Goal: Information Seeking & Learning: Learn about a topic

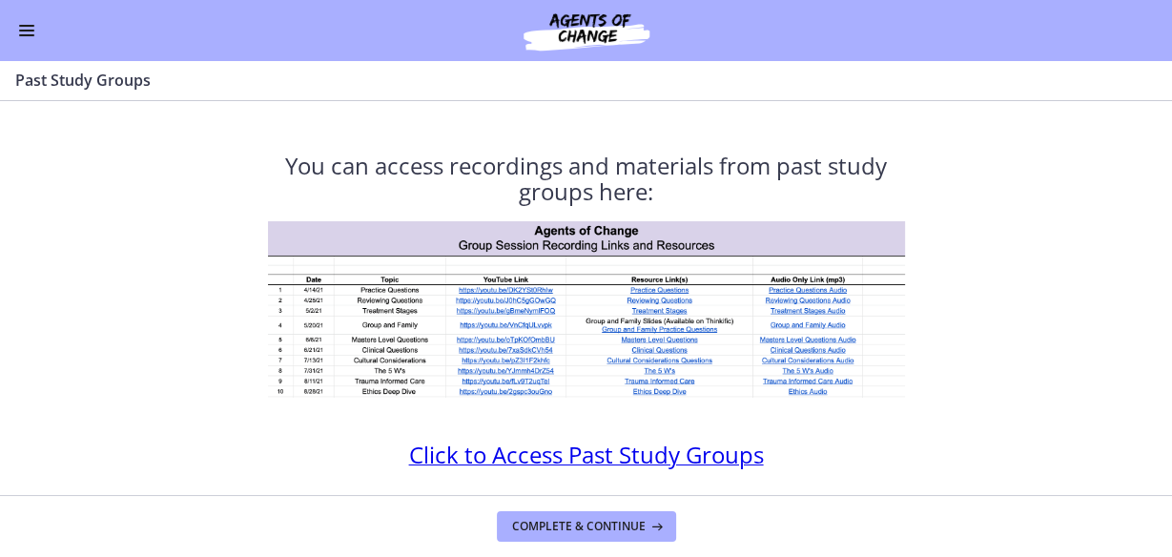
scroll to position [66, 0]
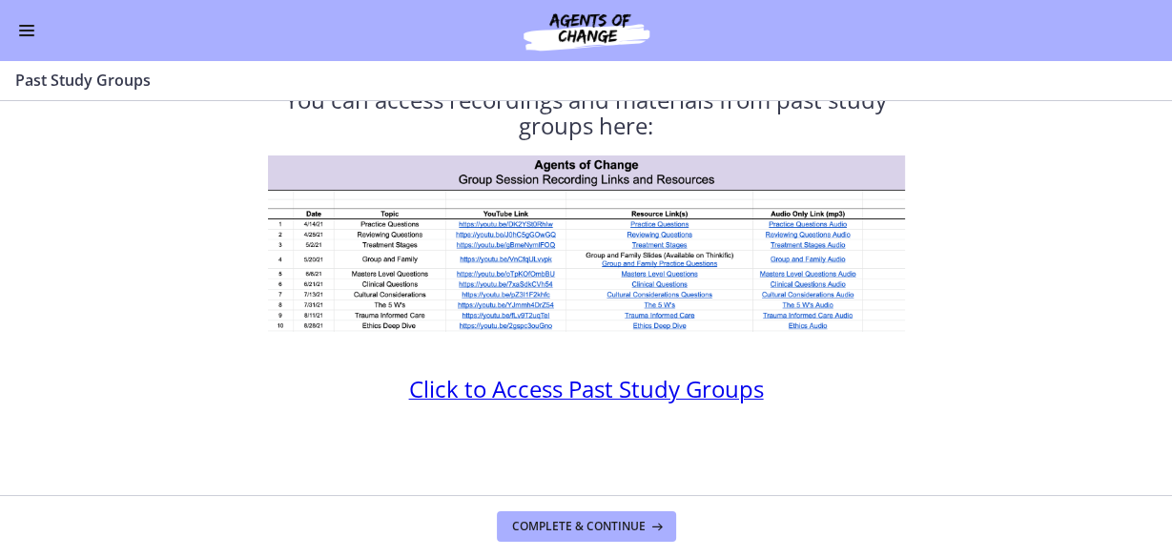
click at [29, 30] on span "Enable menu" at bounding box center [26, 31] width 15 height 2
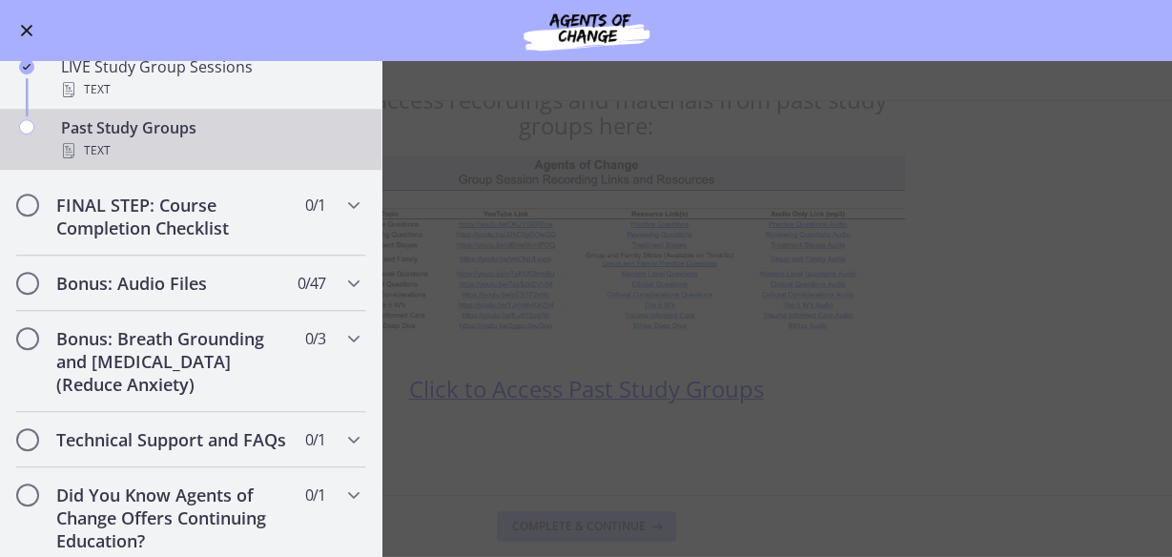
scroll to position [975, 0]
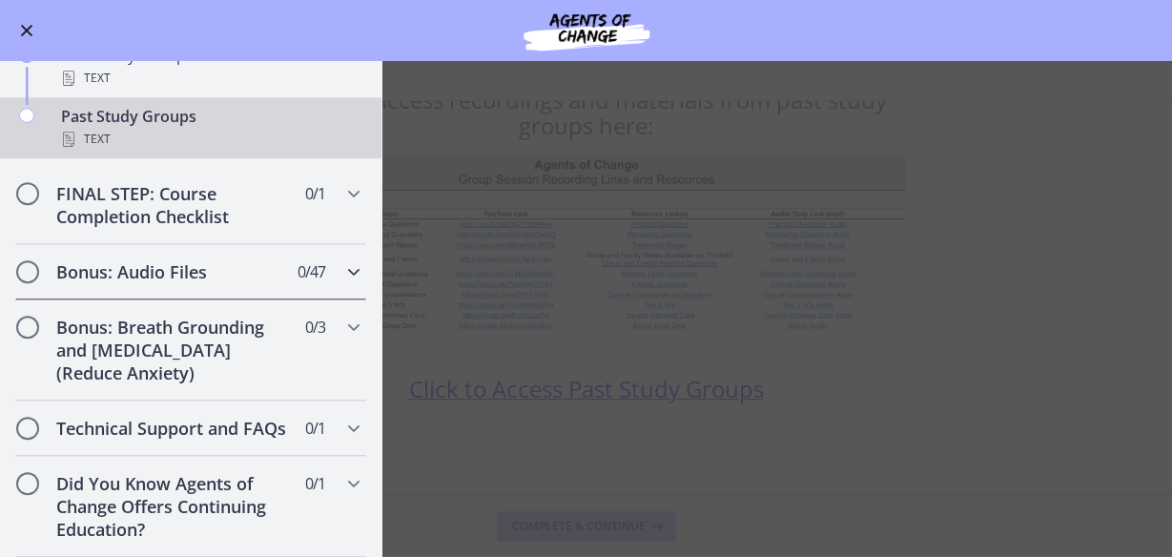
click at [342, 260] on icon "Chapters" at bounding box center [353, 271] width 23 height 23
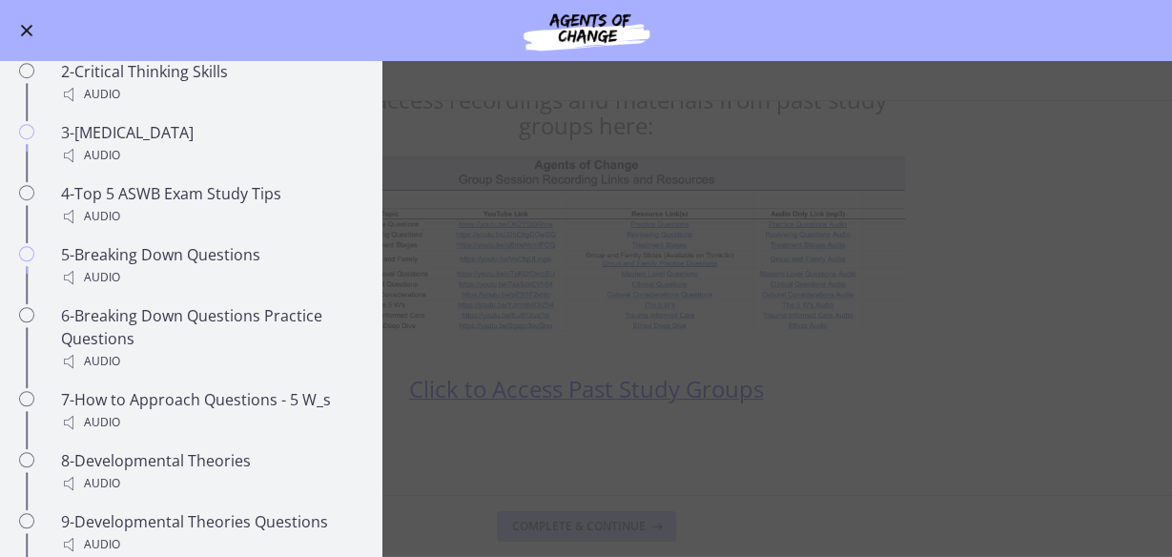
scroll to position [1132, 0]
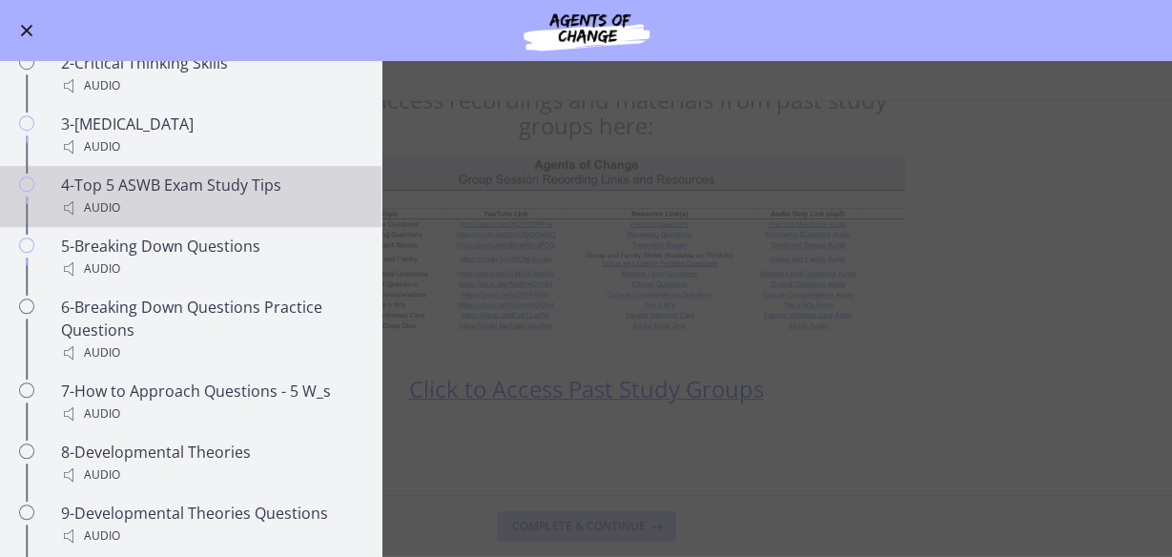
click at [177, 210] on div "4-Top 5 ASWB Exam Study Tips Audio" at bounding box center [210, 197] width 298 height 46
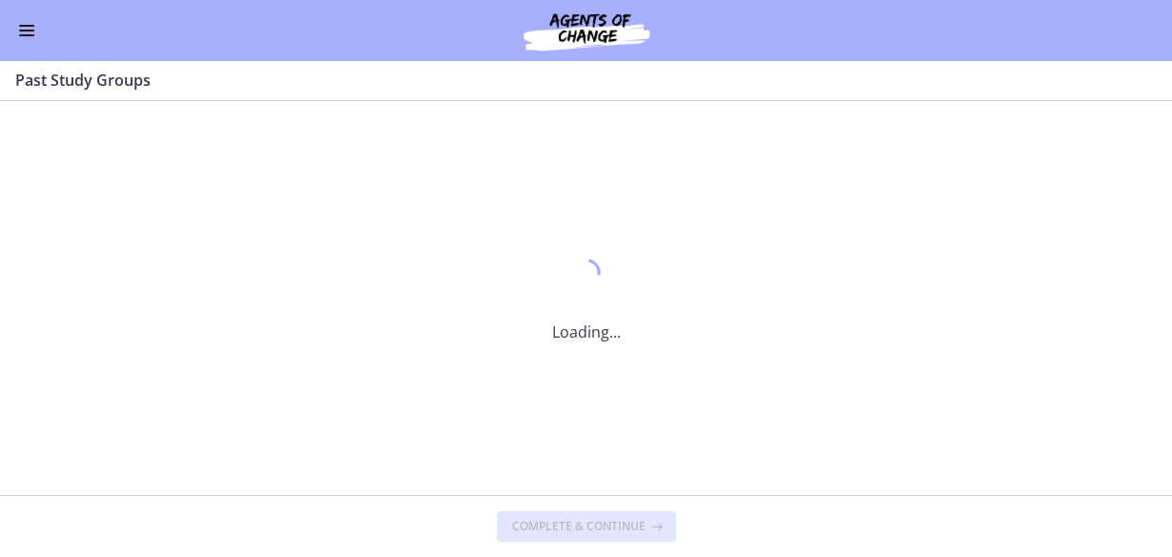
scroll to position [0, 0]
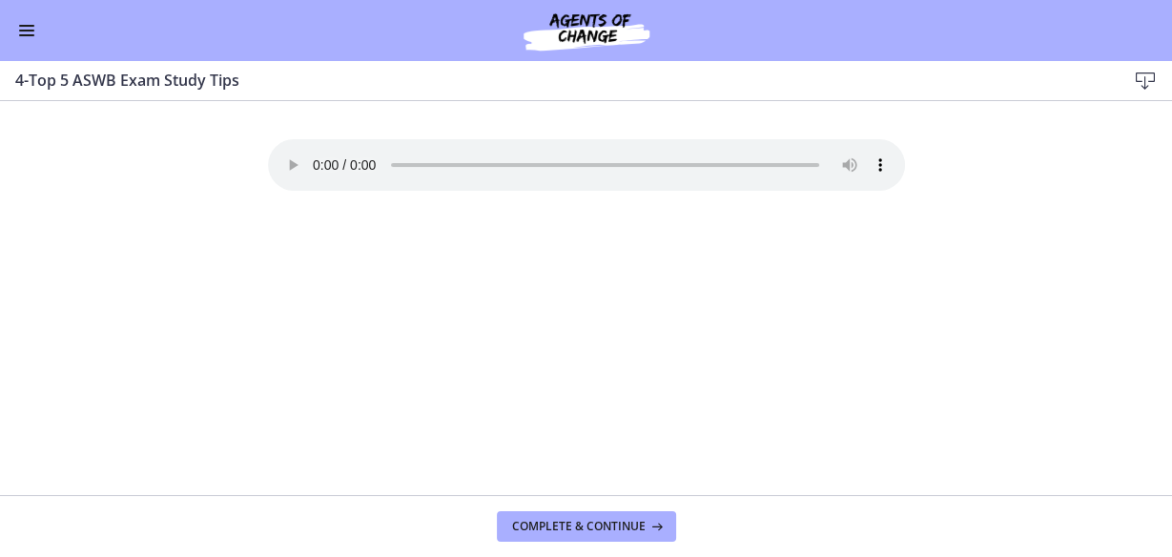
scroll to position [1717, 0]
click at [23, 31] on button "Enable menu" at bounding box center [26, 30] width 23 height 23
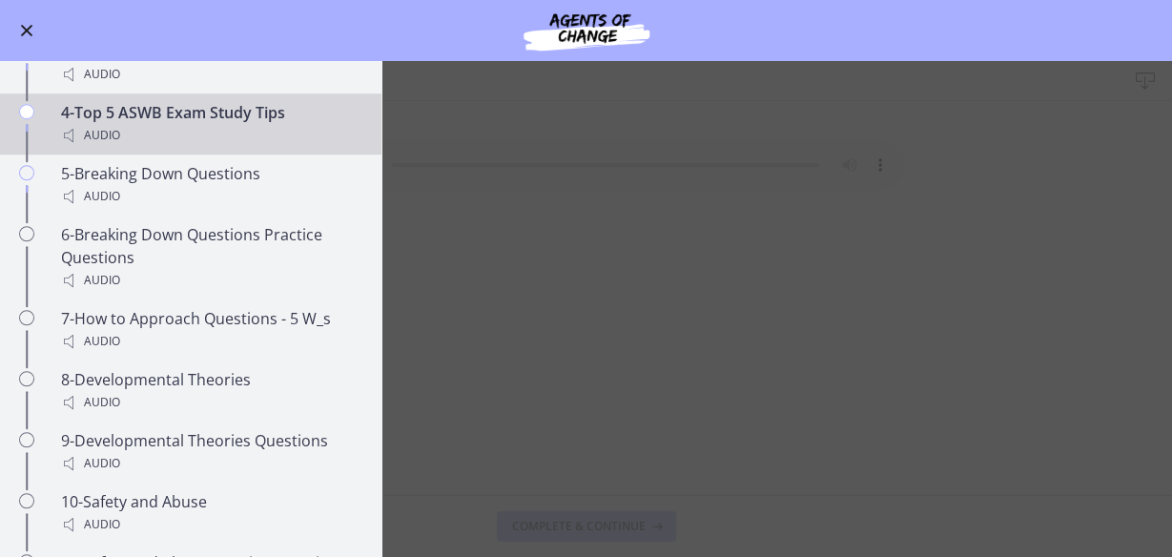
scroll to position [1206, 0]
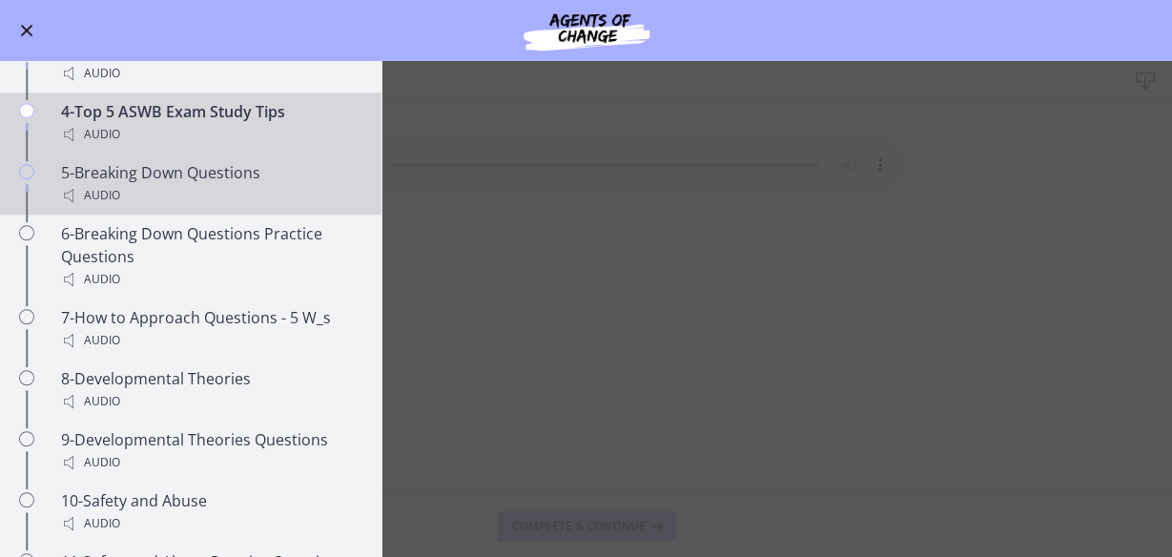
click at [243, 196] on div "5-Breaking Down Questions Audio" at bounding box center [210, 184] width 298 height 46
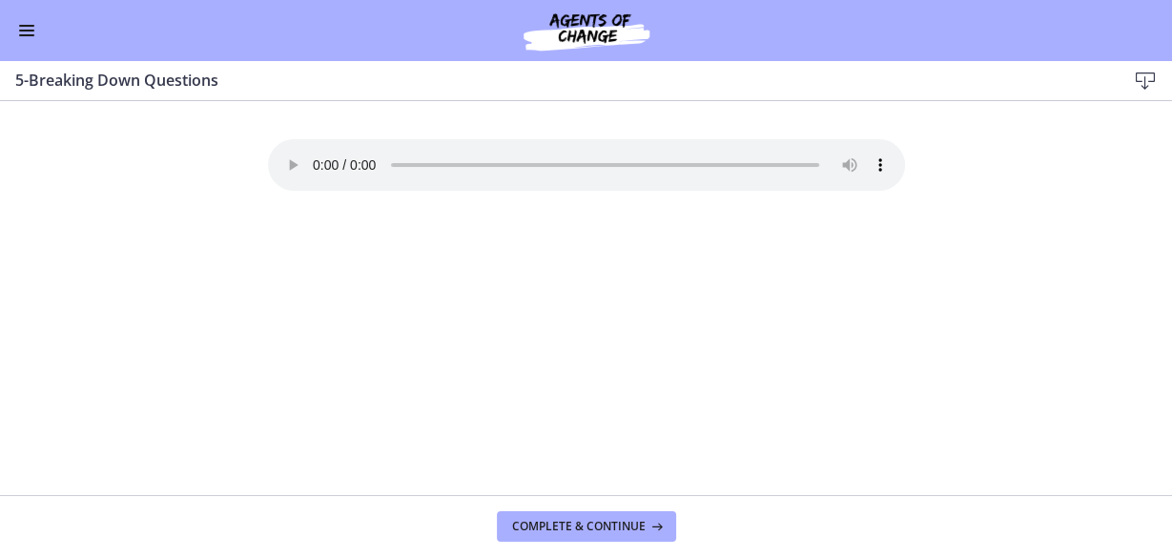
click at [22, 30] on span "Enable menu" at bounding box center [26, 31] width 15 height 2
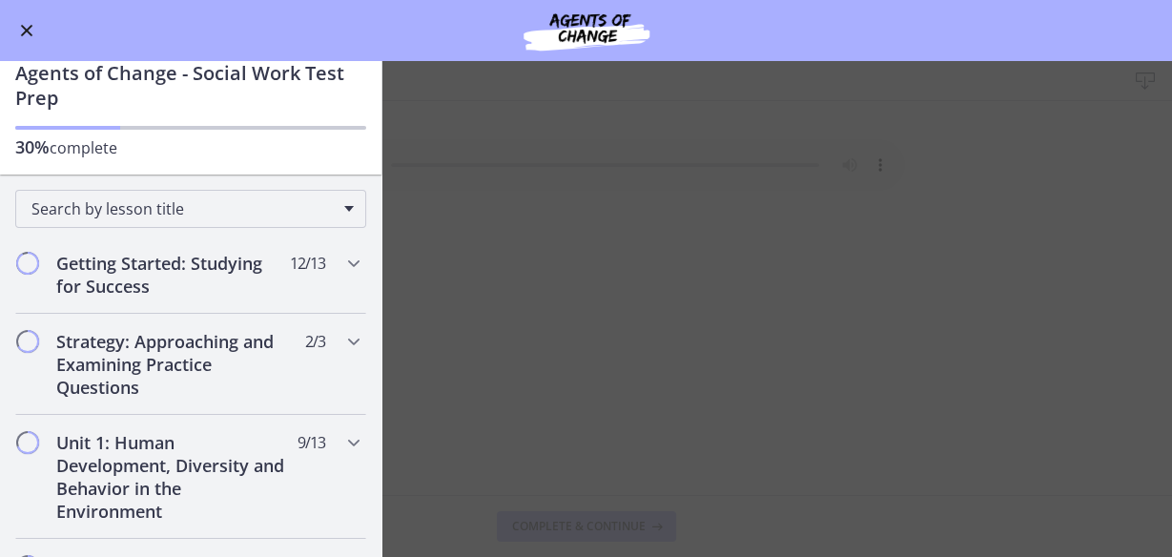
scroll to position [92, 0]
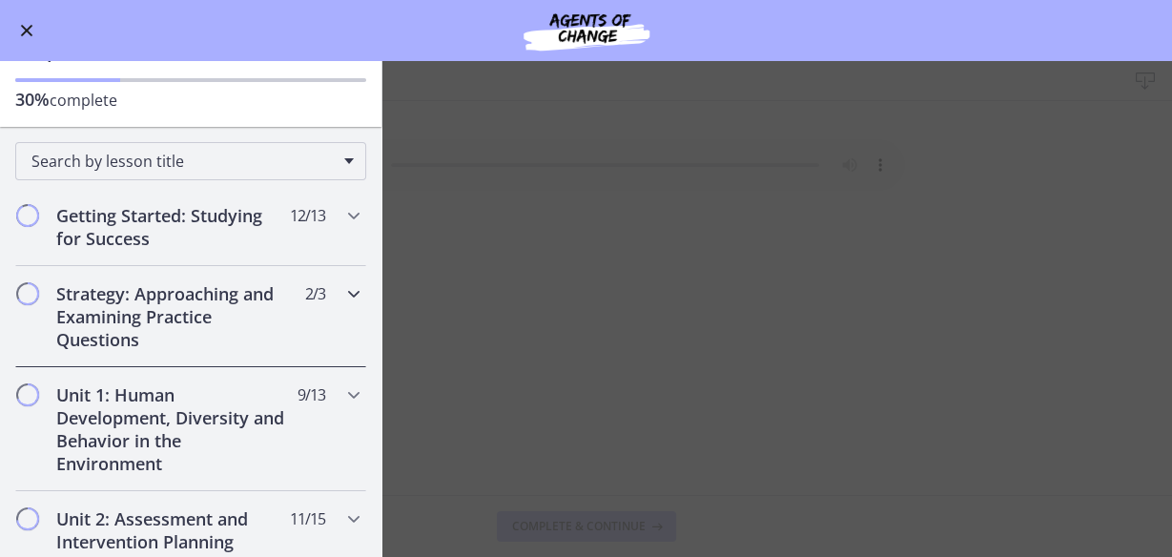
click at [342, 299] on icon "Chapters" at bounding box center [353, 293] width 23 height 23
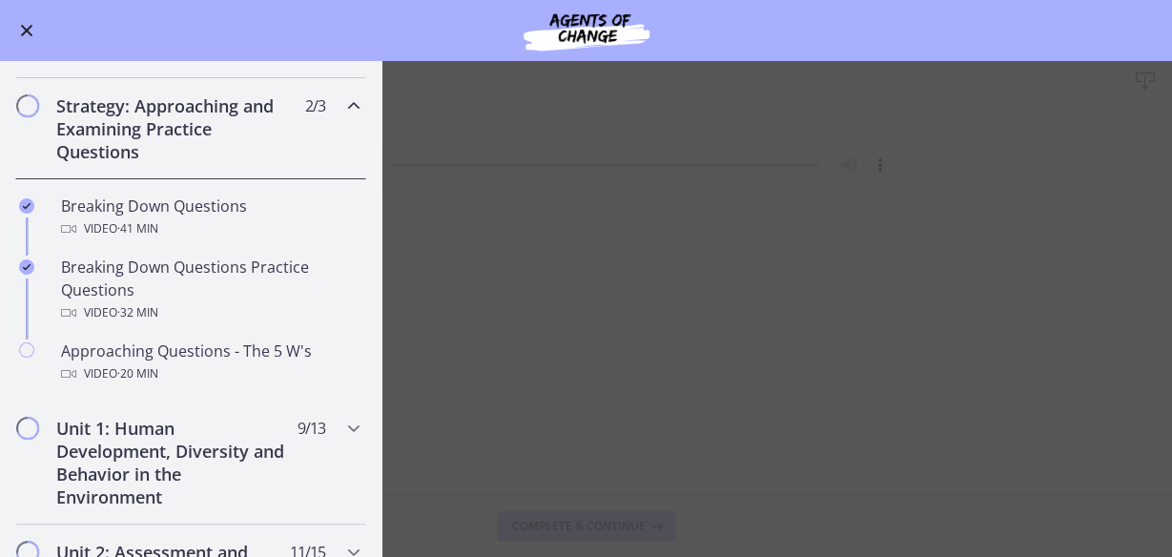
scroll to position [282, 0]
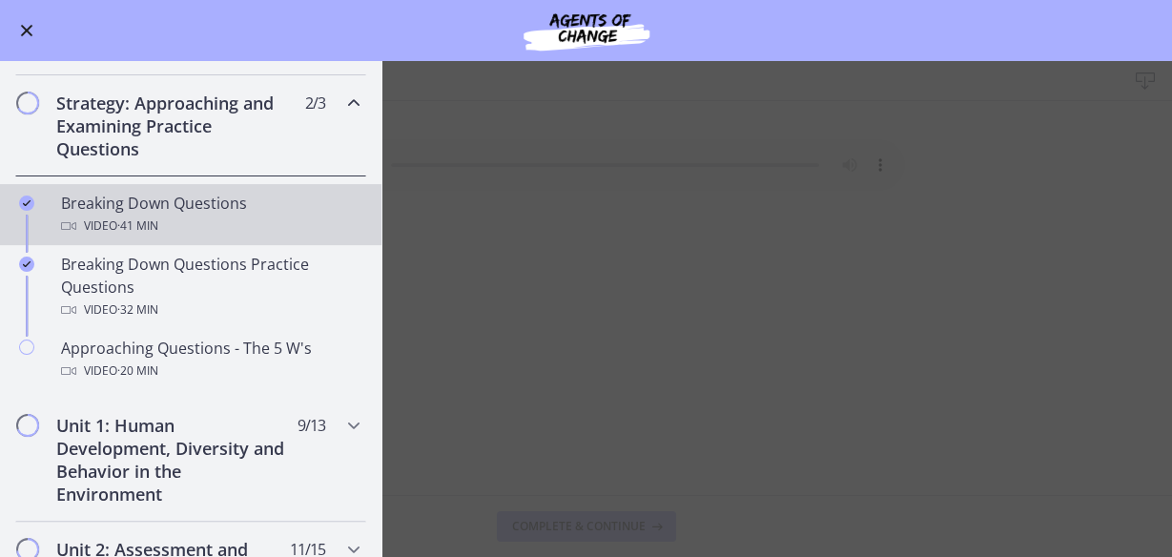
click at [164, 215] on div "Video · 41 min" at bounding box center [210, 226] width 298 height 23
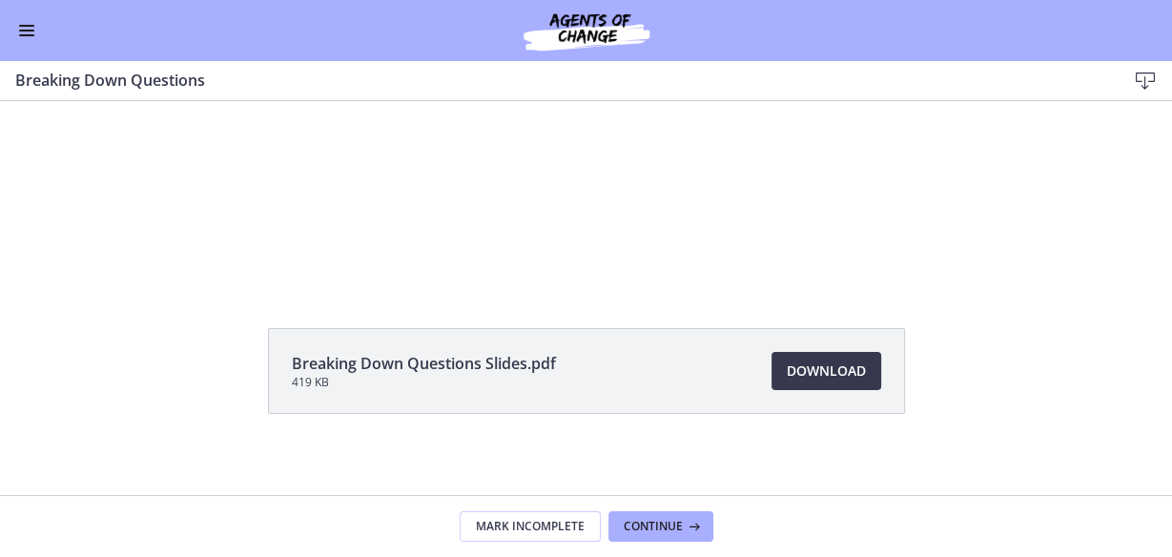
scroll to position [137, 0]
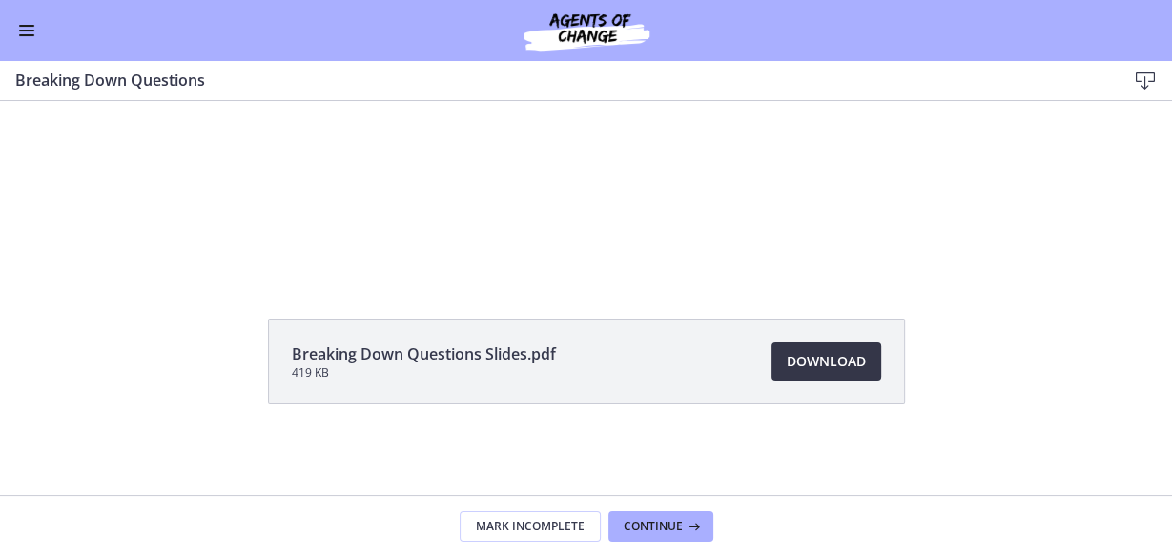
click at [829, 361] on span "Download Opens in a new window" at bounding box center [826, 361] width 79 height 23
click at [27, 35] on span "Enable menu" at bounding box center [26, 35] width 15 height 2
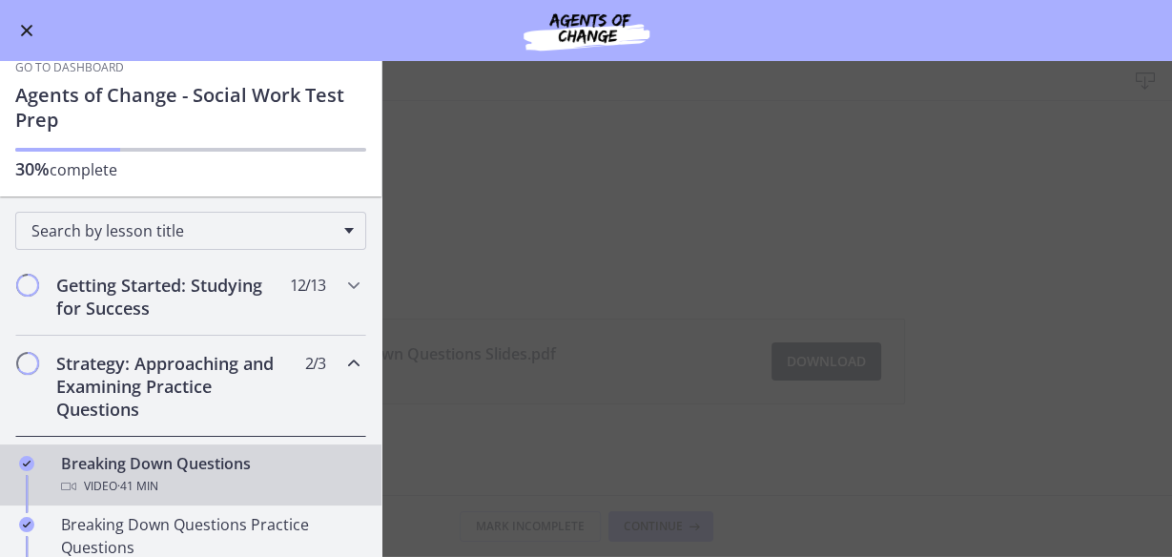
scroll to position [0, 0]
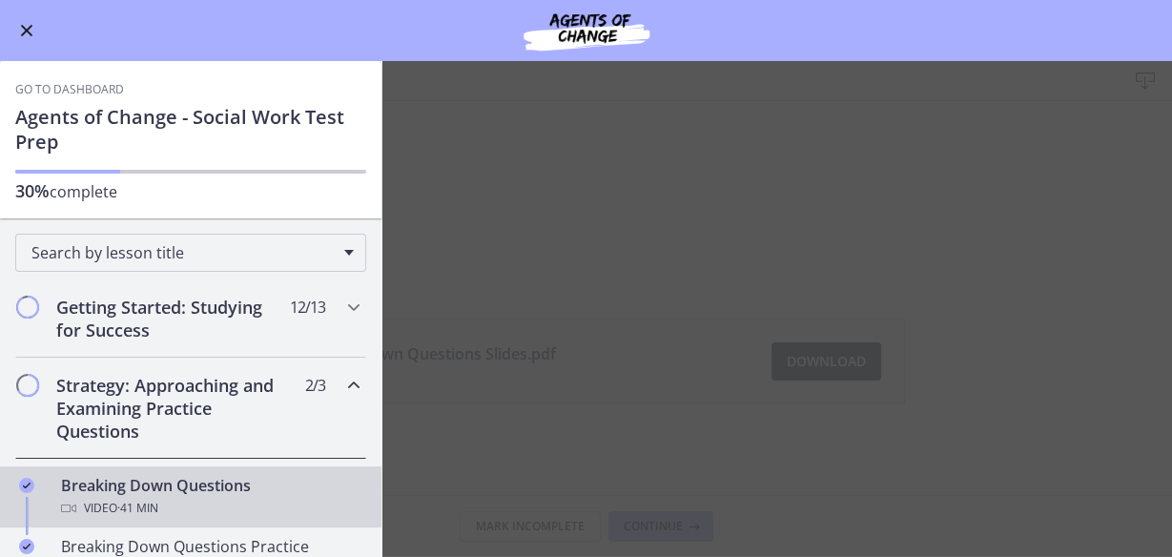
click at [351, 378] on icon "Chapters" at bounding box center [353, 385] width 23 height 23
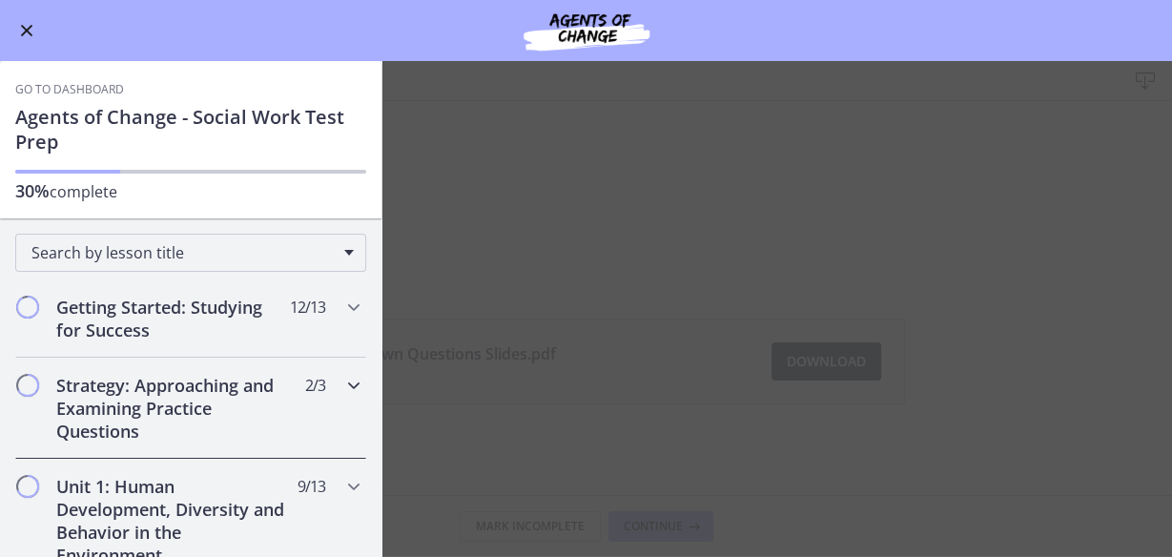
click at [342, 382] on icon "Chapters" at bounding box center [353, 385] width 23 height 23
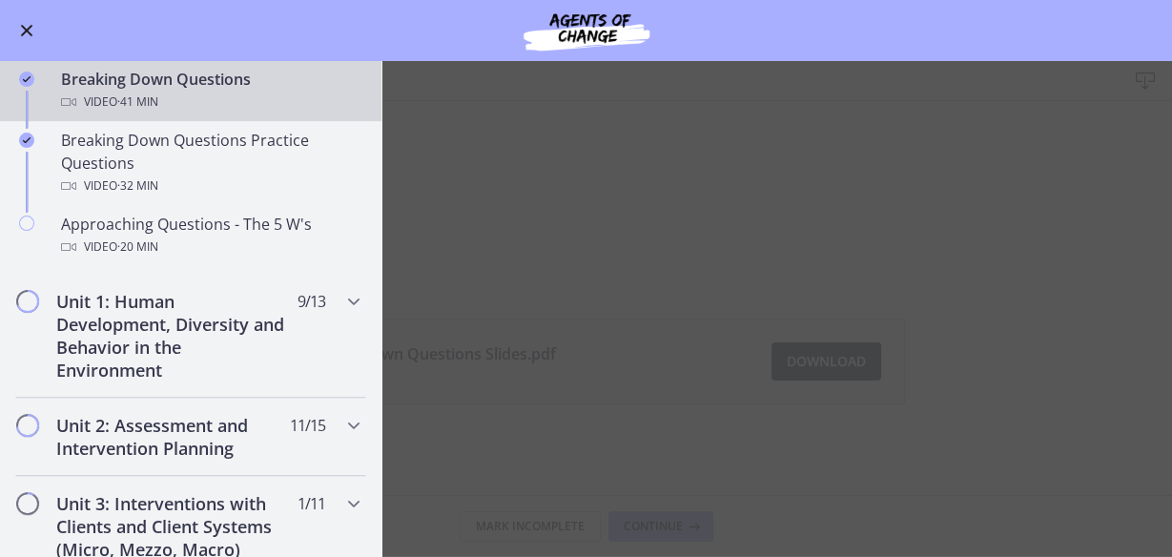
scroll to position [440, 0]
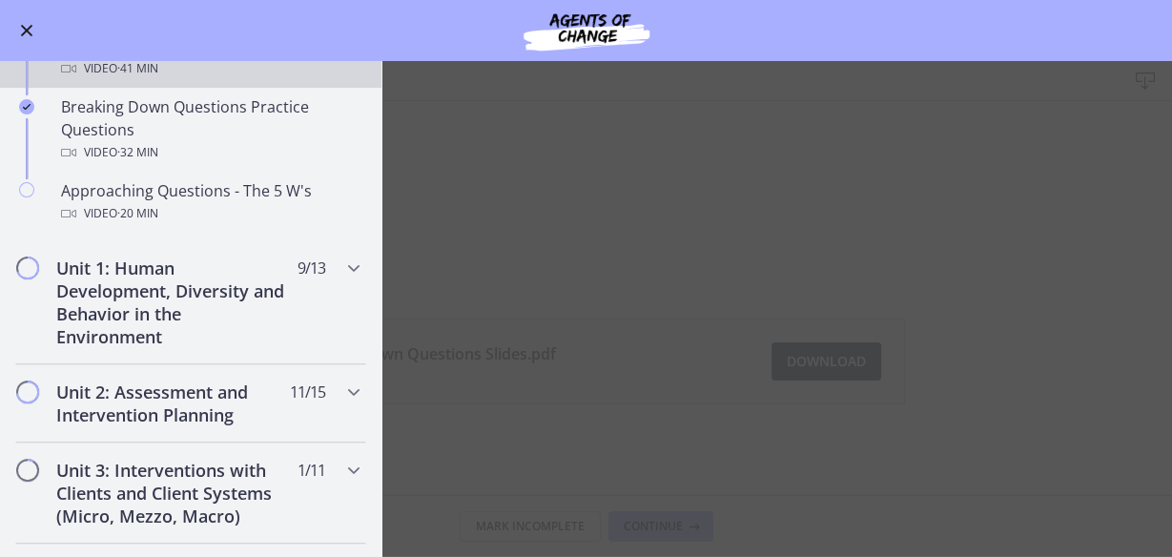
click at [710, 262] on main "Breaking Down Questions Download Enable fullscreen Breaking Down Questions Slid…" at bounding box center [586, 309] width 1172 height 496
click at [759, 345] on main "Breaking Down Questions Download Enable fullscreen Breaking Down Questions Slid…" at bounding box center [586, 309] width 1172 height 496
click at [27, 35] on button "Enable menu" at bounding box center [26, 30] width 23 height 23
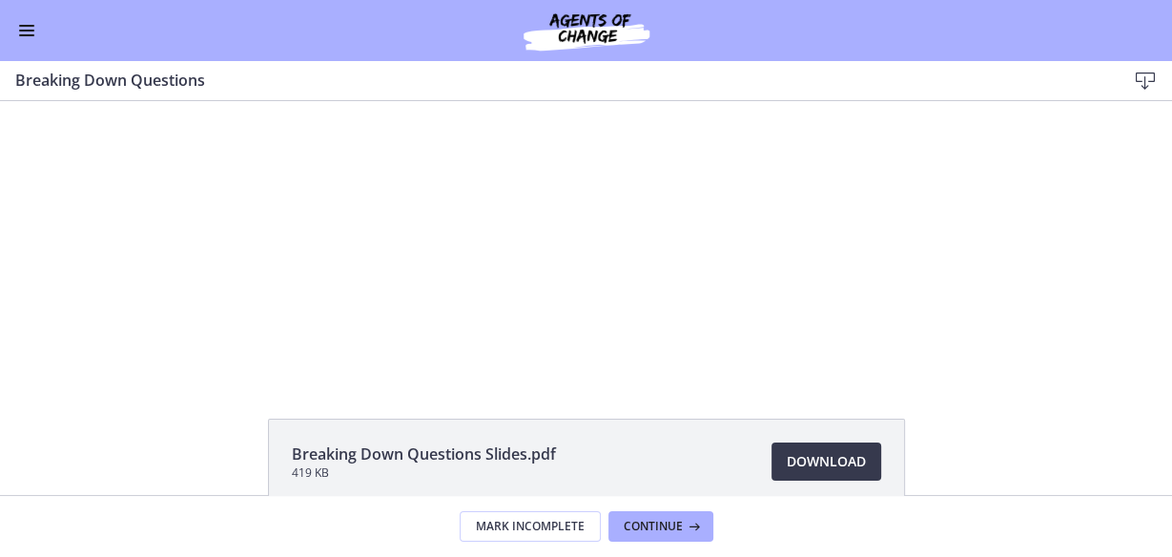
scroll to position [10, 0]
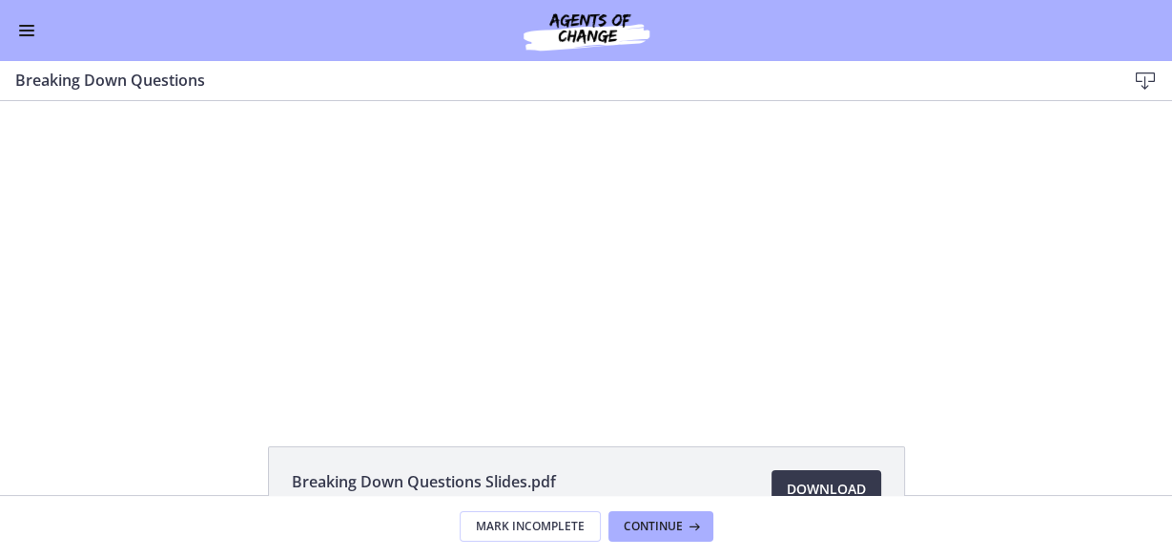
click at [205, 288] on div "Click for sound @keyframes VOLUME_SMALL_WAVE_FLASH { 0% { opacity: 0; } 33% { o…" at bounding box center [586, 247] width 1172 height 311
click at [25, 31] on button "Enable menu" at bounding box center [26, 30] width 23 height 23
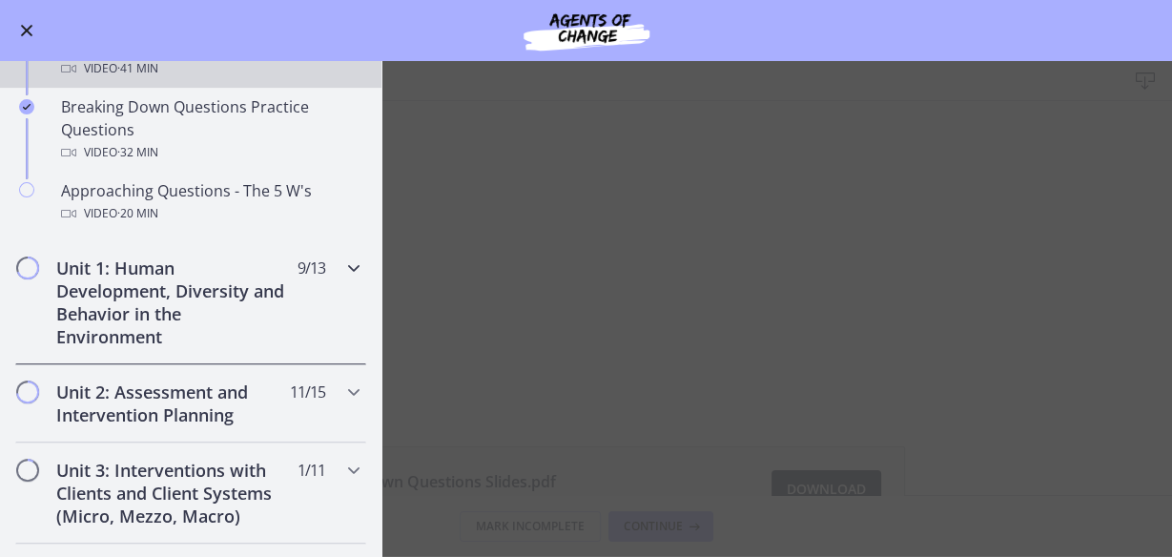
click at [342, 261] on icon "Chapters" at bounding box center [353, 268] width 23 height 23
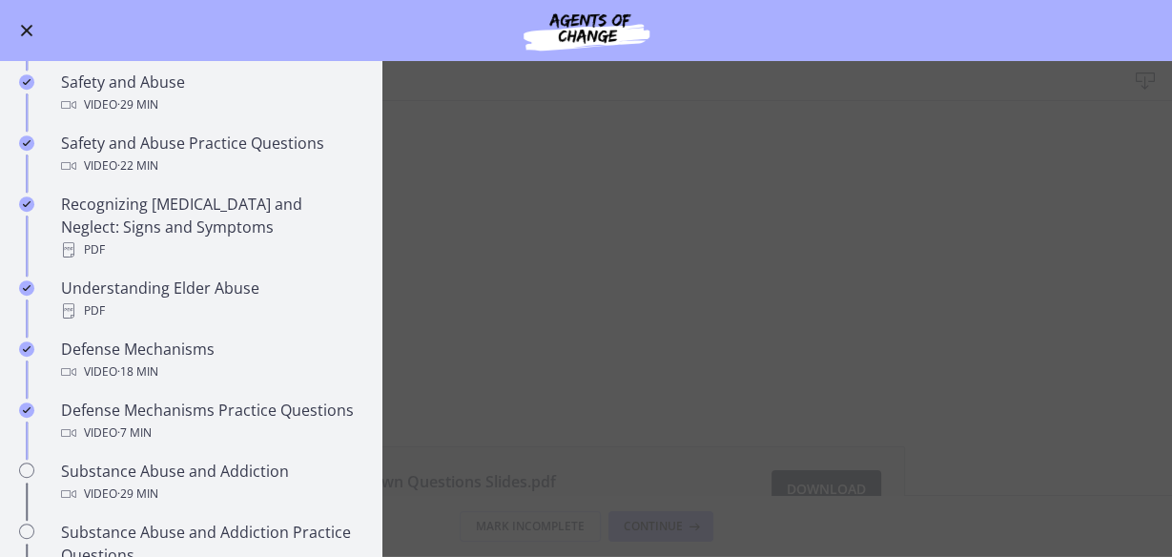
scroll to position [778, 0]
click at [18, 33] on button "Enable menu" at bounding box center [26, 30] width 23 height 23
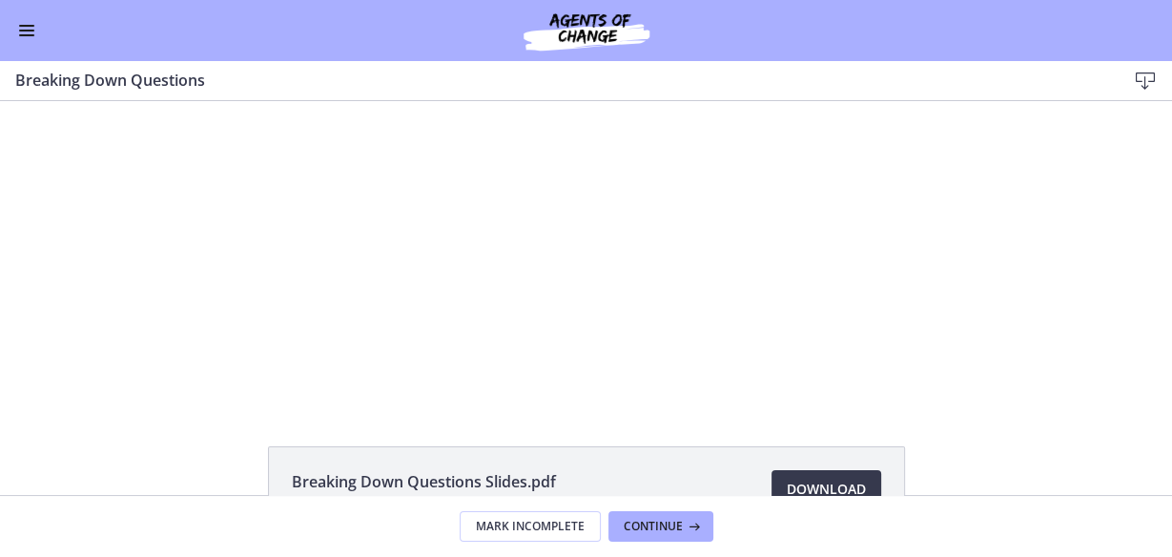
click at [539, 256] on div at bounding box center [586, 247] width 553 height 311
